Goal: Check status: Check status

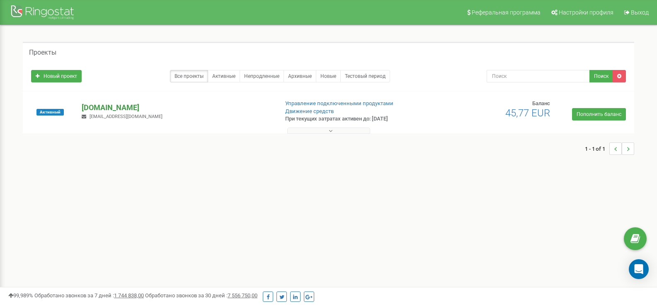
click at [108, 109] on p "[DOMAIN_NAME]" at bounding box center [177, 107] width 190 height 11
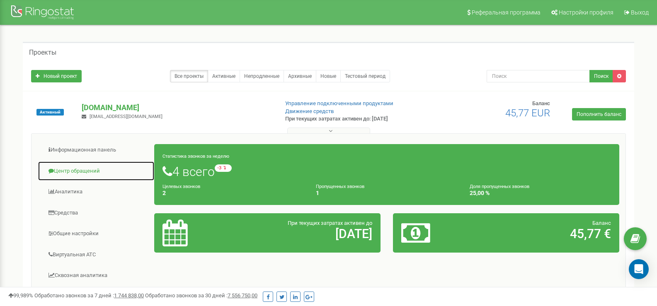
click at [91, 174] on link "Центр обращений" at bounding box center [96, 171] width 117 height 20
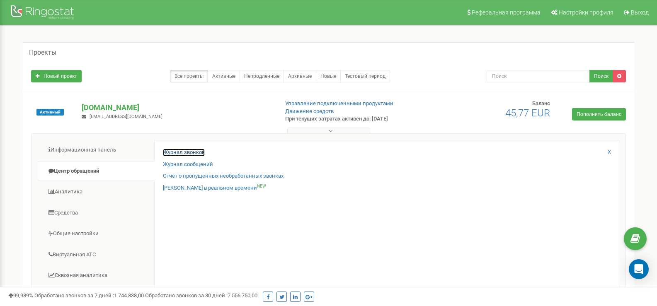
click at [186, 153] on link "Журнал звонков" at bounding box center [184, 153] width 42 height 8
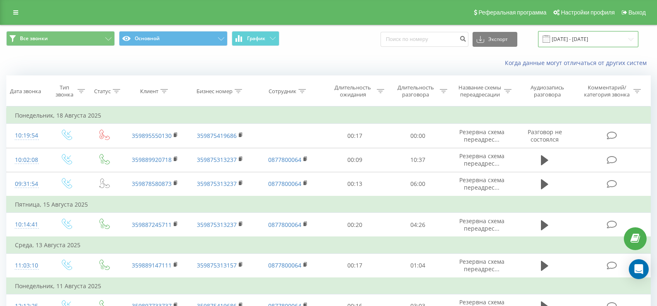
click at [575, 43] on input "20.07.2025 - 20.08.2025" at bounding box center [588, 39] width 100 height 16
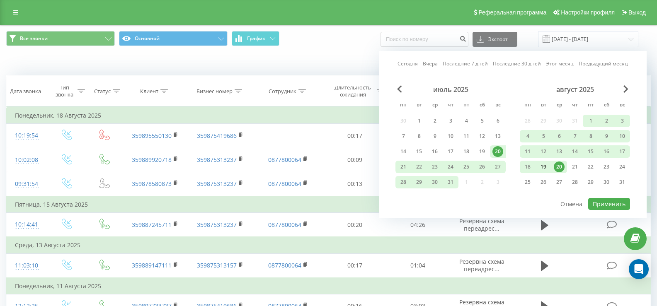
click at [547, 162] on div "19" at bounding box center [543, 167] width 11 height 11
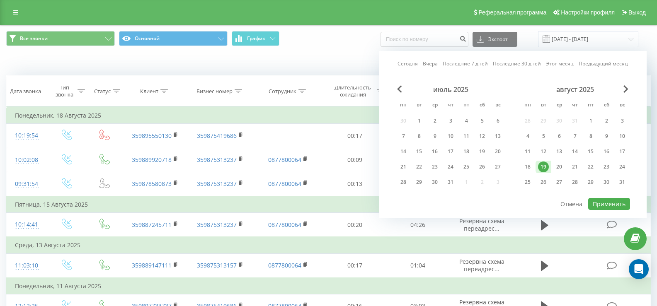
click at [588, 198] on div "Сегодня Вчера Последние 7 дней Последние 30 дней Этот месяц Предыдущий месяц ию…" at bounding box center [513, 134] width 268 height 167
click at [592, 199] on button "Применить" at bounding box center [609, 204] width 42 height 12
type input "19.08.2025 - 19.08.2025"
